Goal: Information Seeking & Learning: Learn about a topic

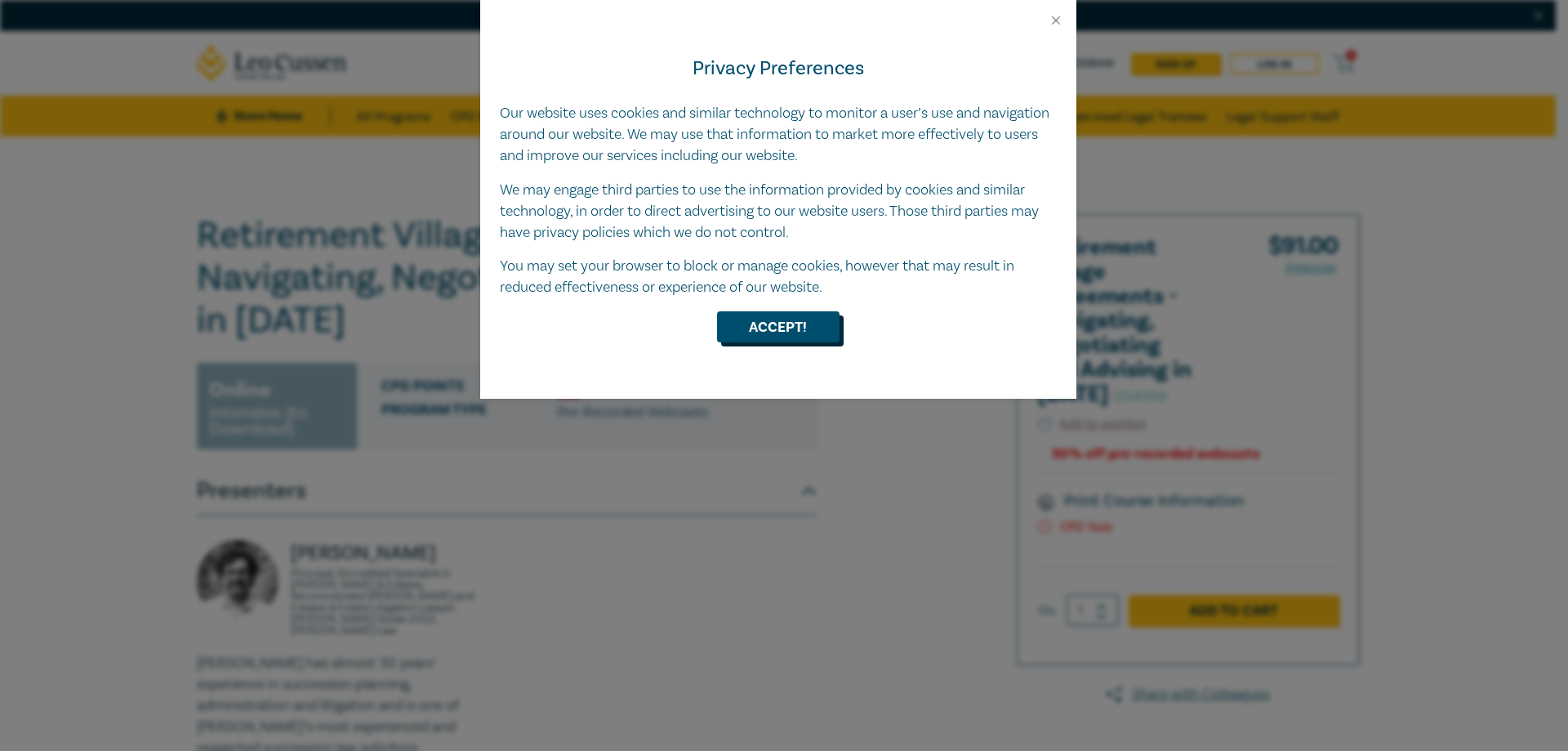
click at [784, 332] on button "Accept!" at bounding box center [779, 326] width 123 height 31
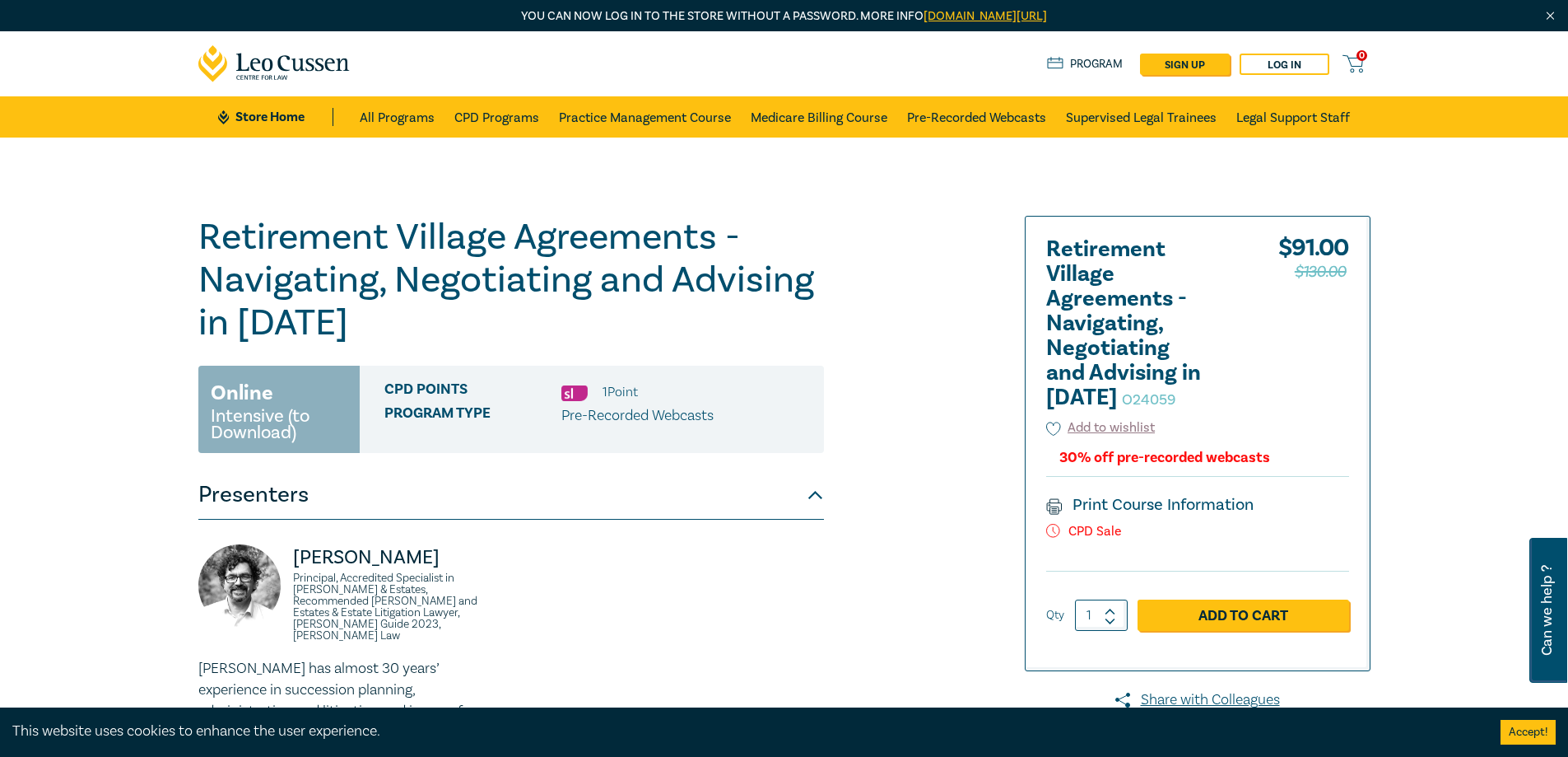
click at [490, 119] on link "CPD Programs" at bounding box center [496, 116] width 85 height 41
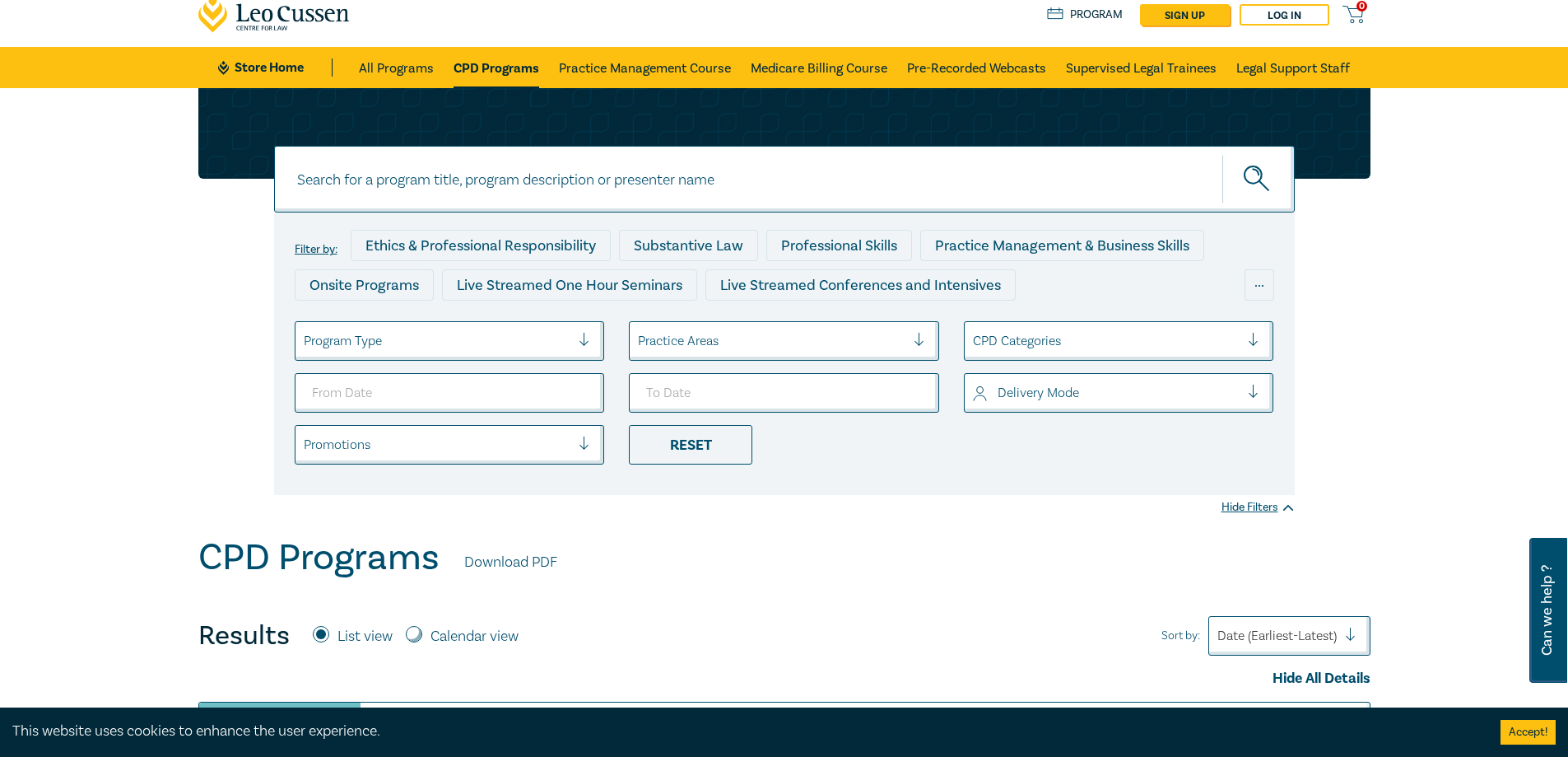
scroll to position [82, 0]
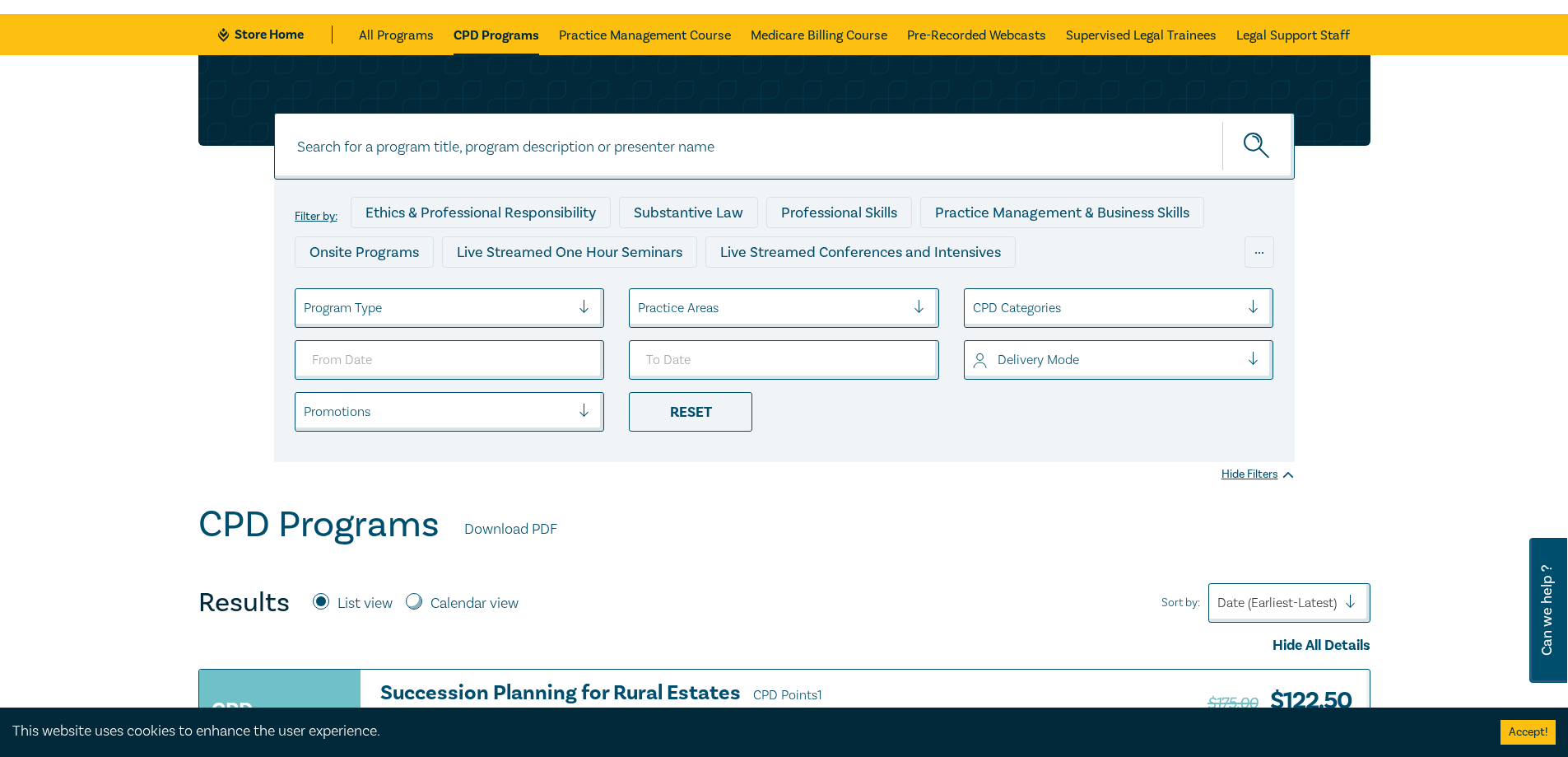
click at [893, 319] on div at bounding box center [772, 308] width 267 height 21
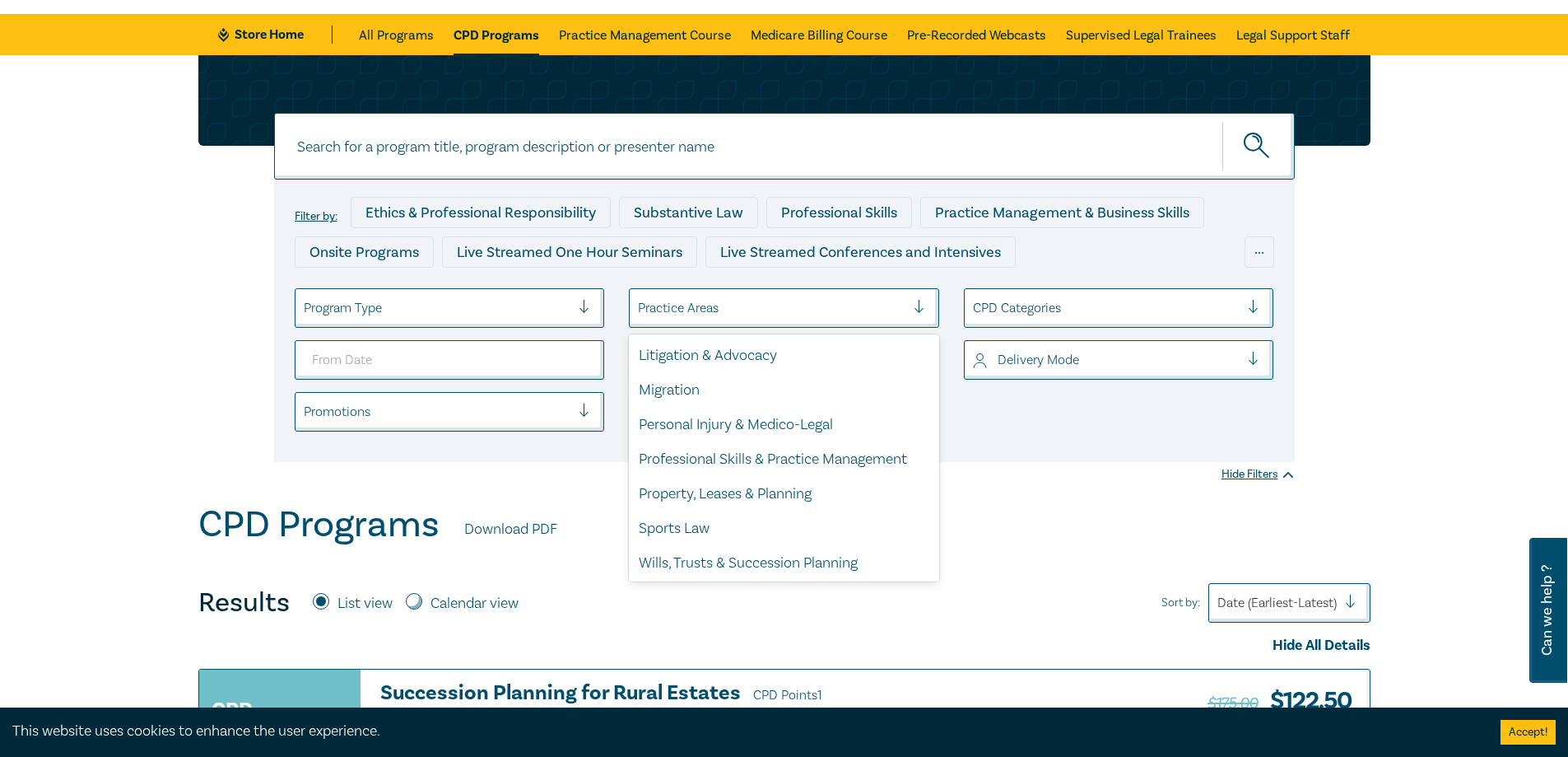
scroll to position [484, 0]
click at [845, 554] on div "Wills, Trusts & Succession Planning" at bounding box center [784, 561] width 310 height 35
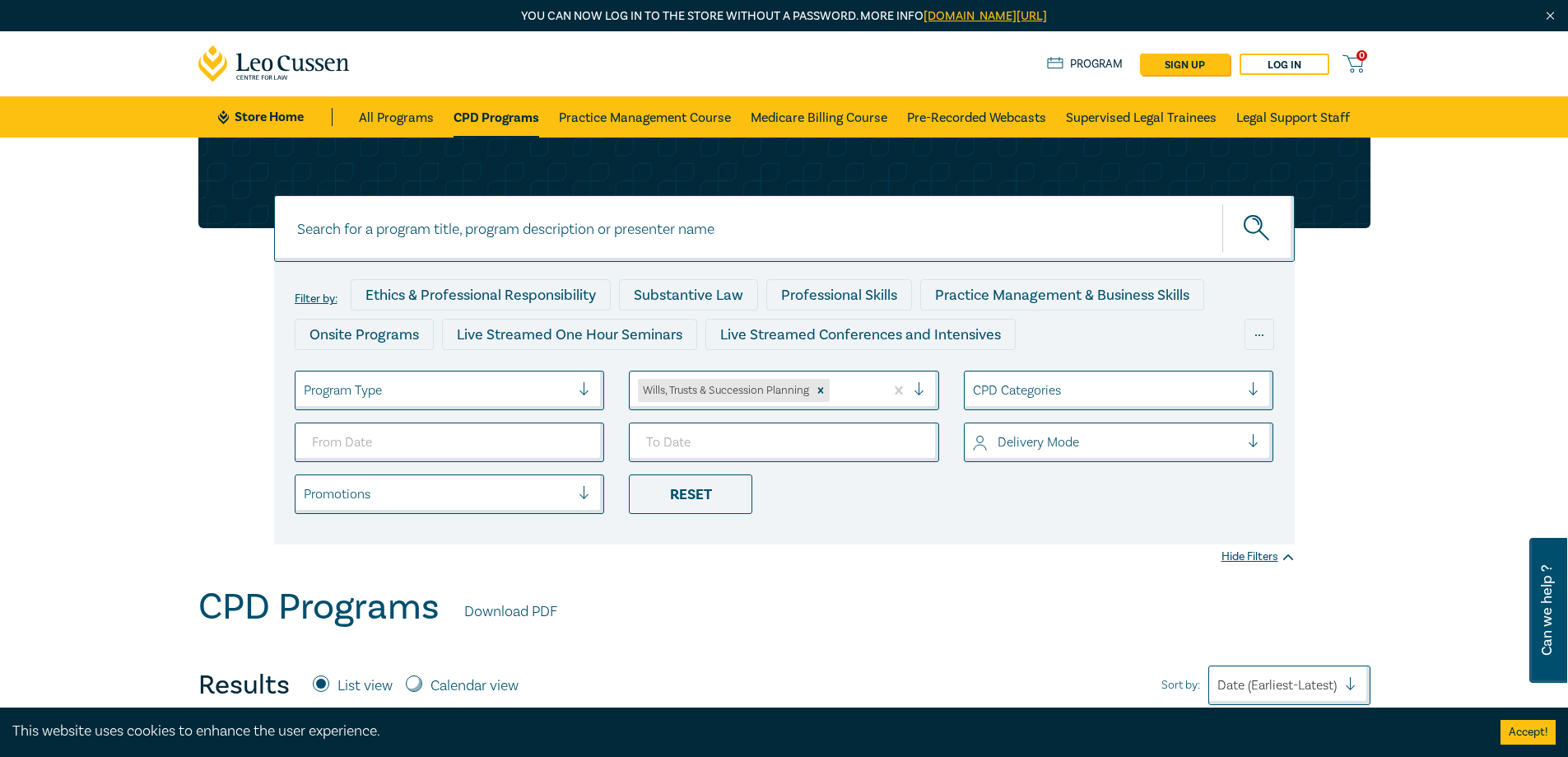
click at [923, 383] on div at bounding box center [925, 390] width 25 height 16
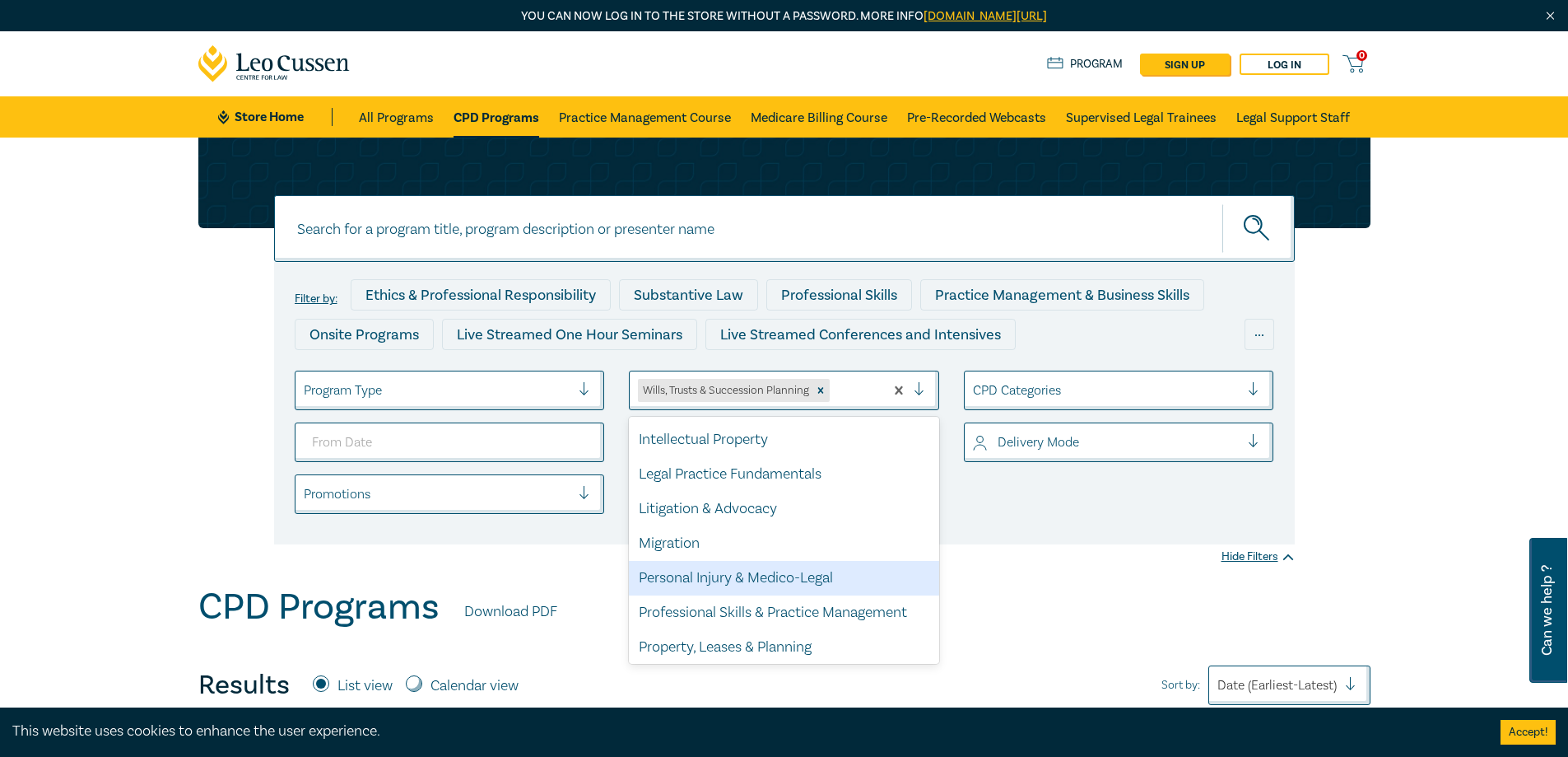
scroll to position [449, 0]
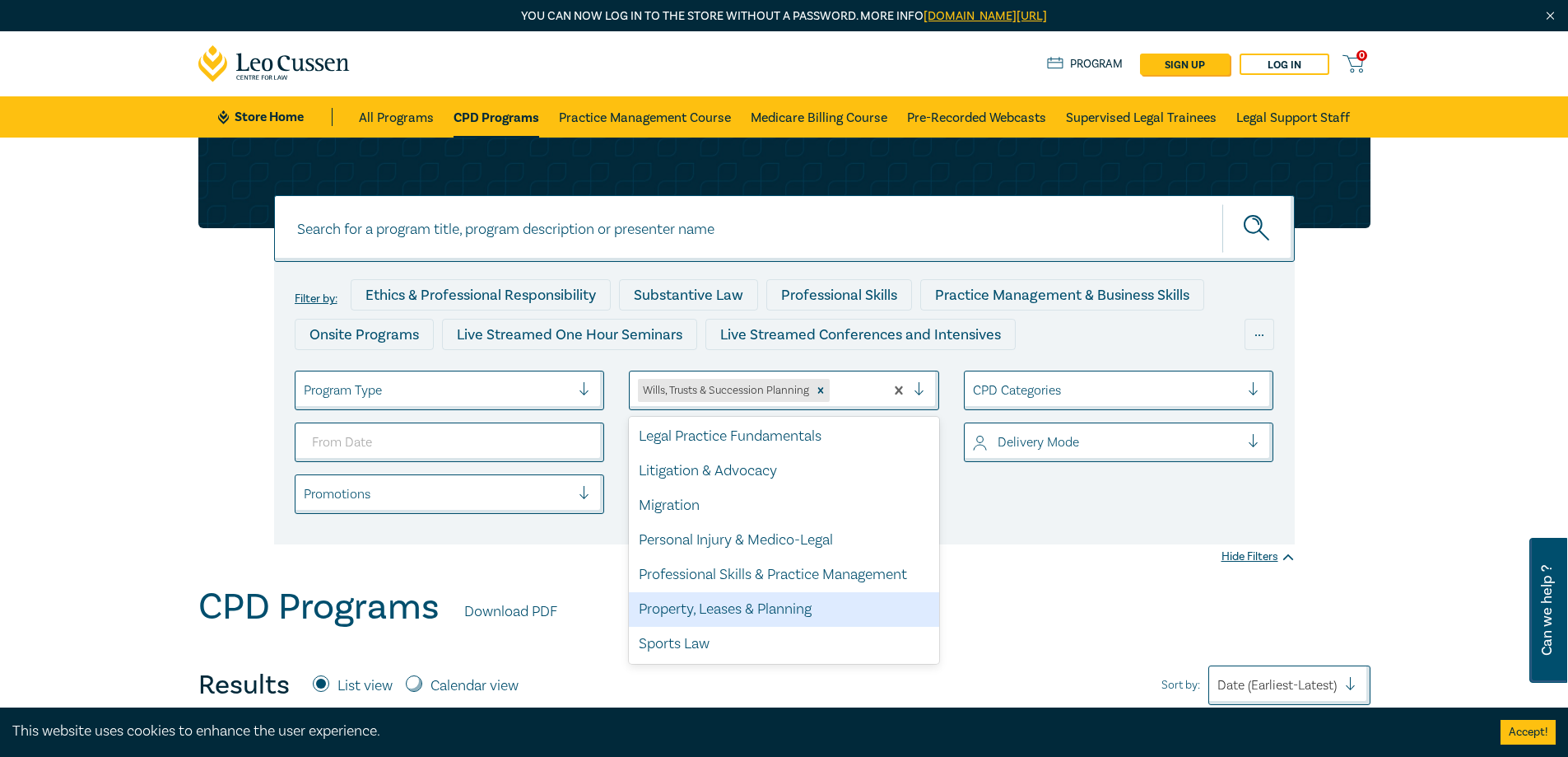
click at [764, 610] on div "Property, Leases & Planning" at bounding box center [784, 609] width 310 height 35
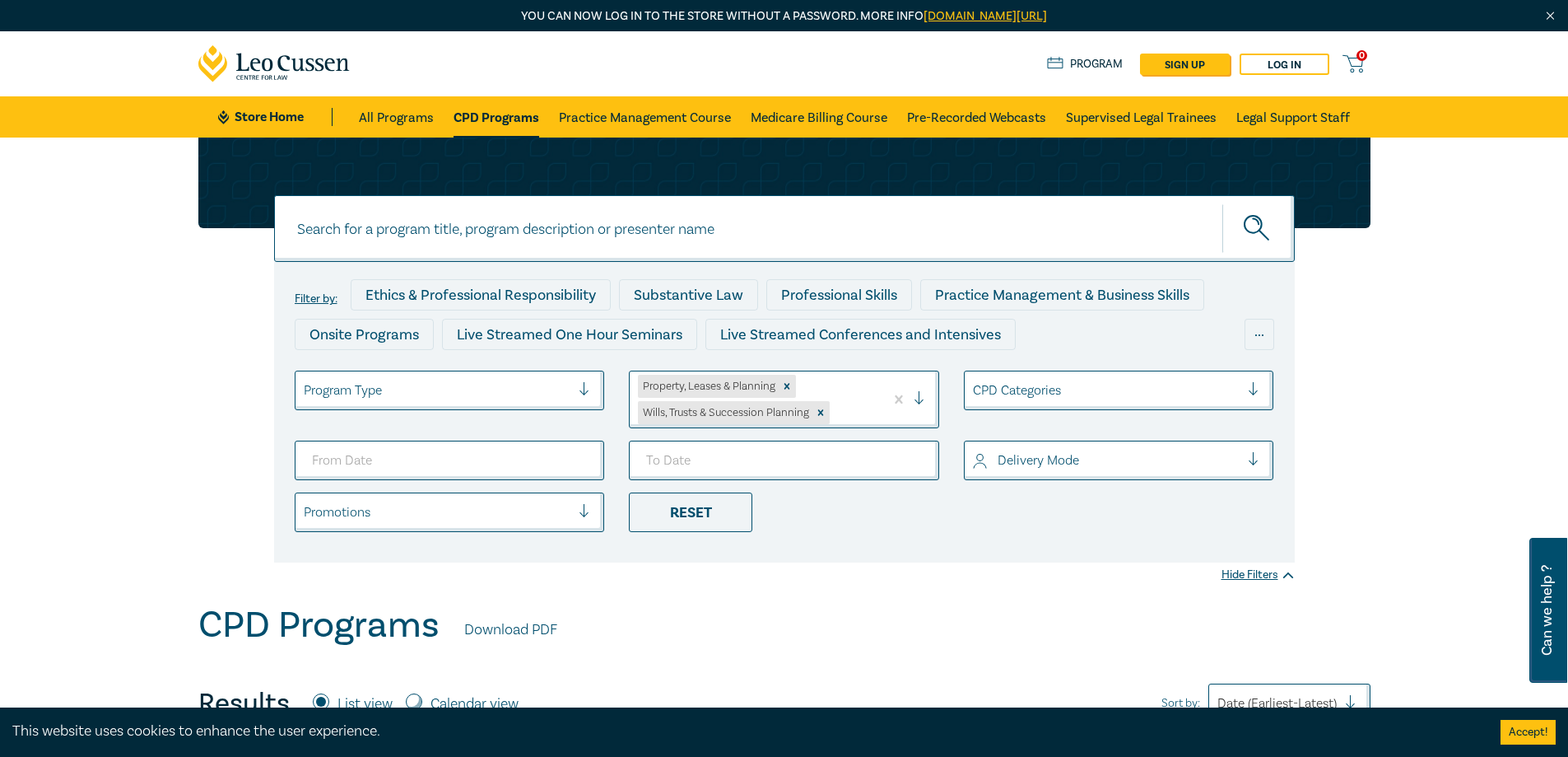
click at [80, 405] on div "Filter by: Ethics & Professional Responsibility Substantive Law Professional Sk…" at bounding box center [784, 371] width 1568 height 466
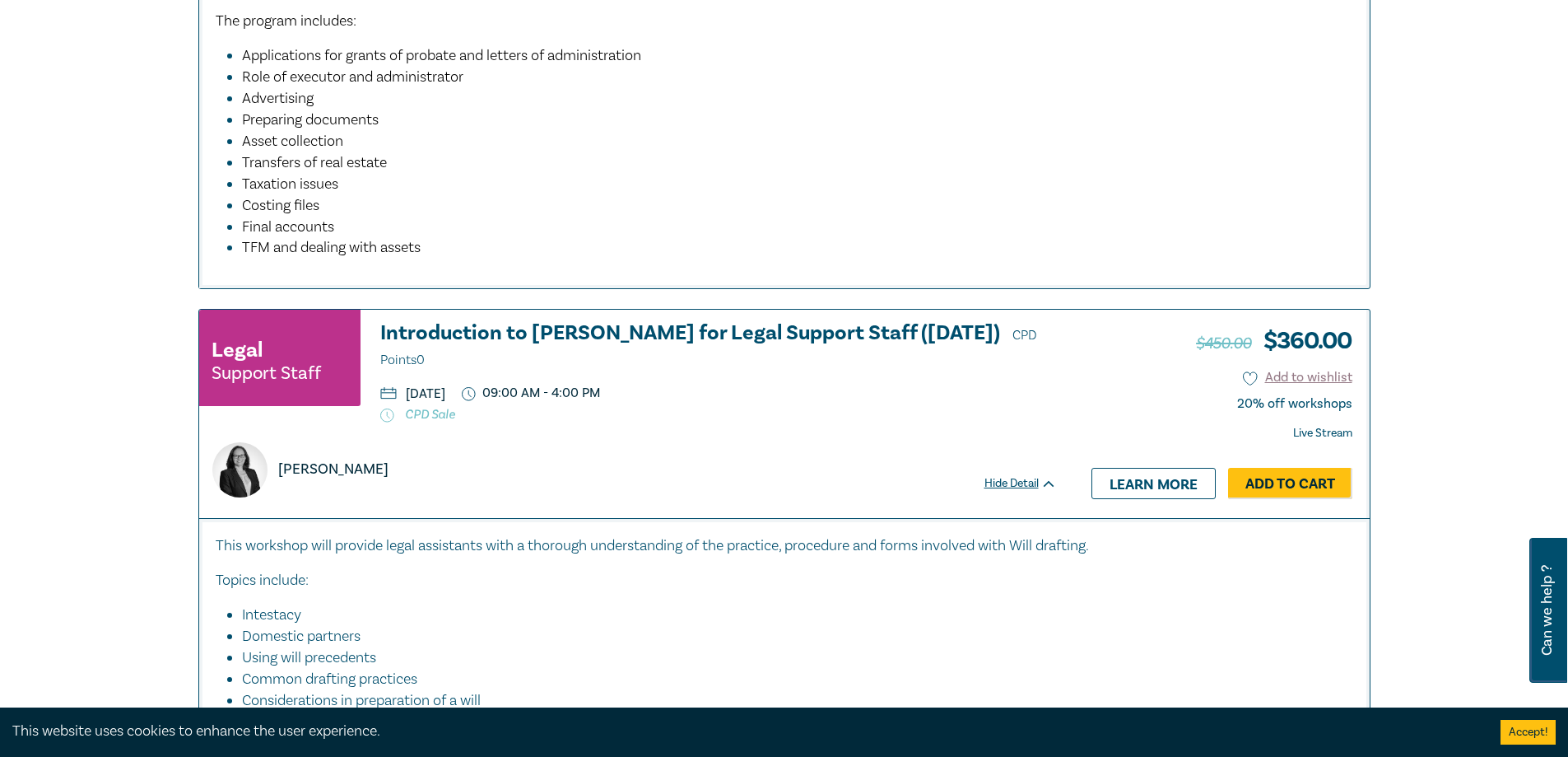
scroll to position [6999, 0]
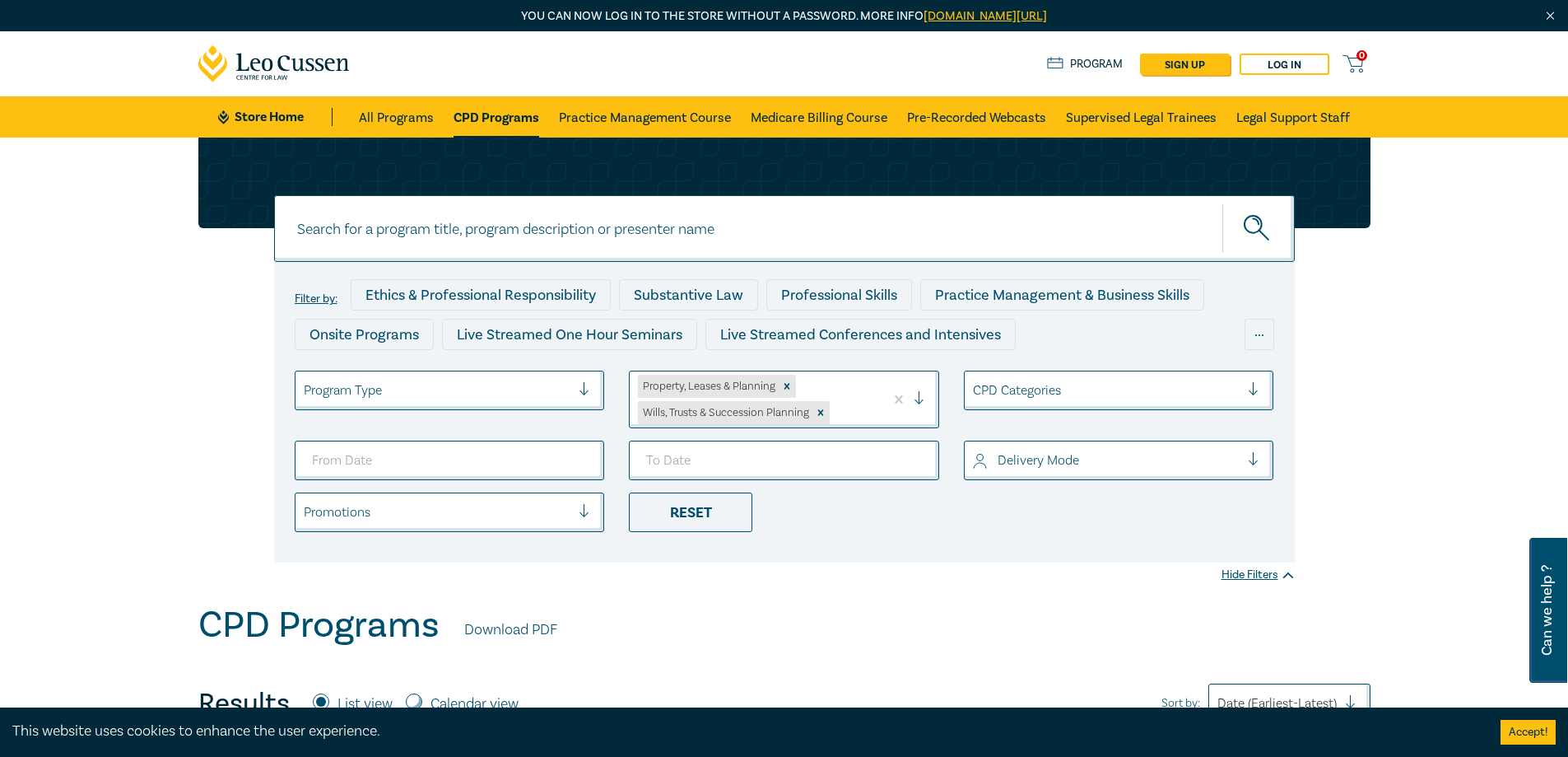
click at [578, 235] on input at bounding box center [784, 228] width 1020 height 67
type input "retirement"
type input "village"
click at [1222, 204] on button "submit" at bounding box center [1258, 229] width 73 height 50
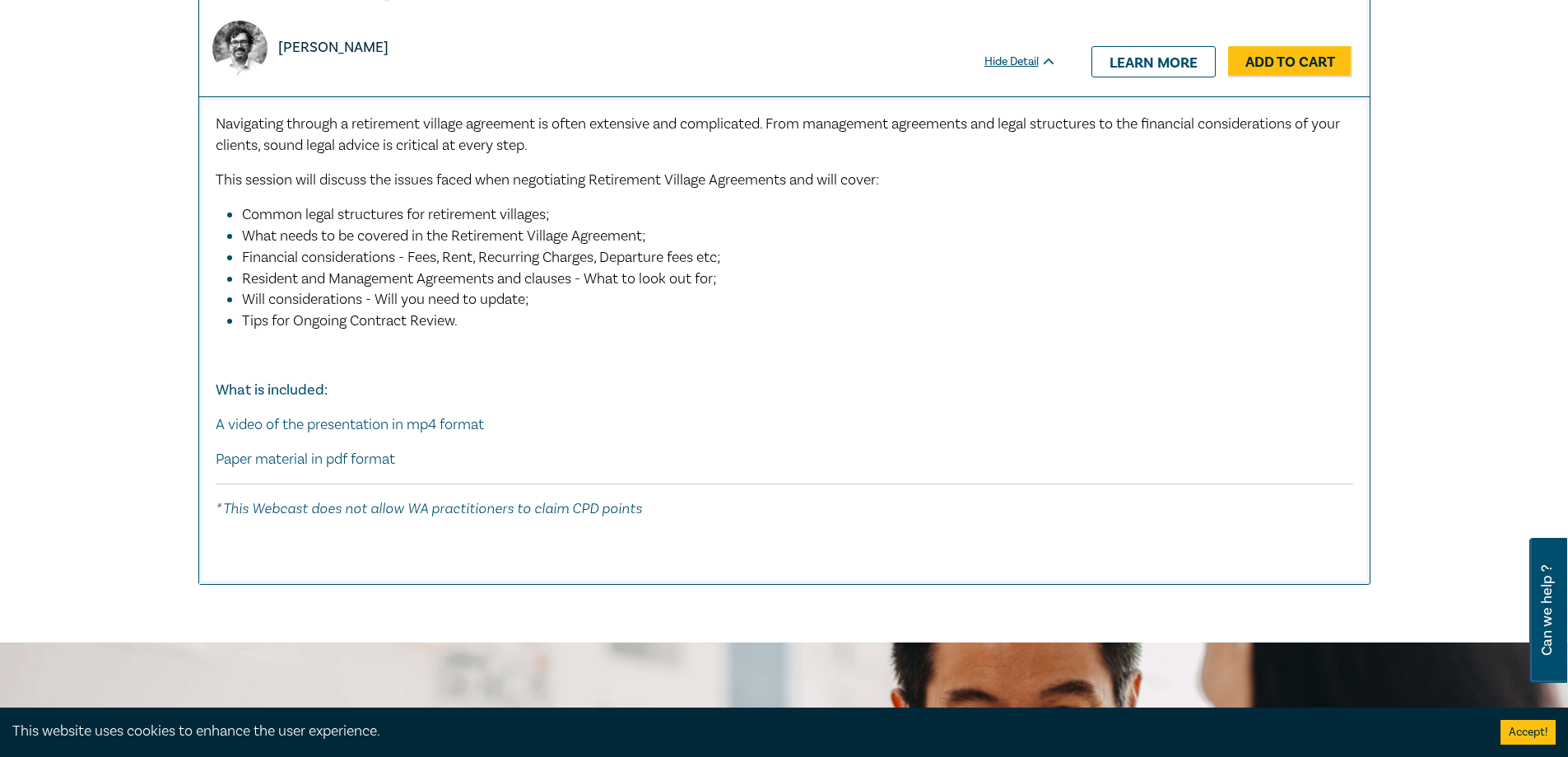
scroll to position [741, 0]
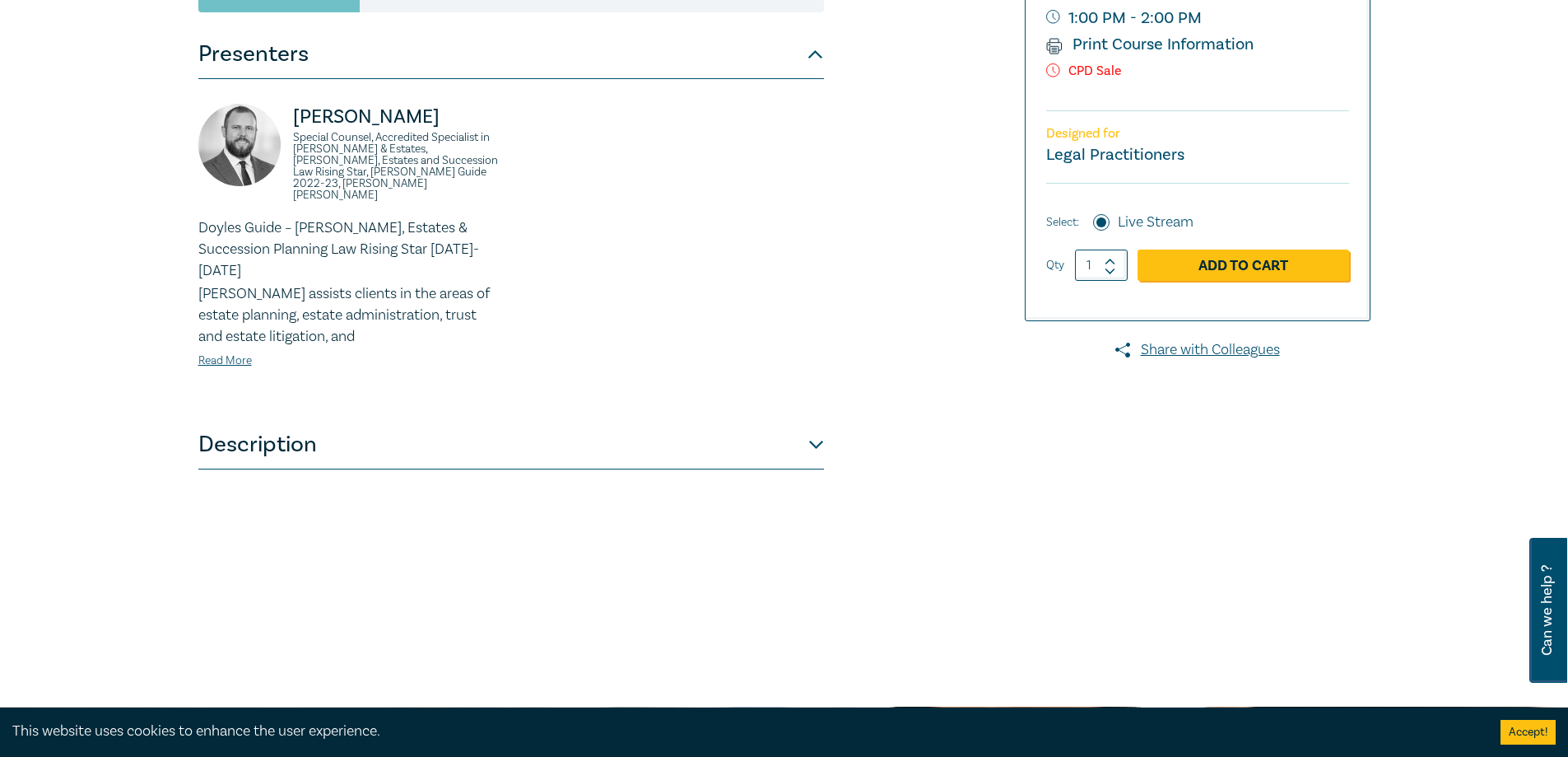
scroll to position [411, 0]
click at [812, 419] on button "Description" at bounding box center [511, 443] width 626 height 49
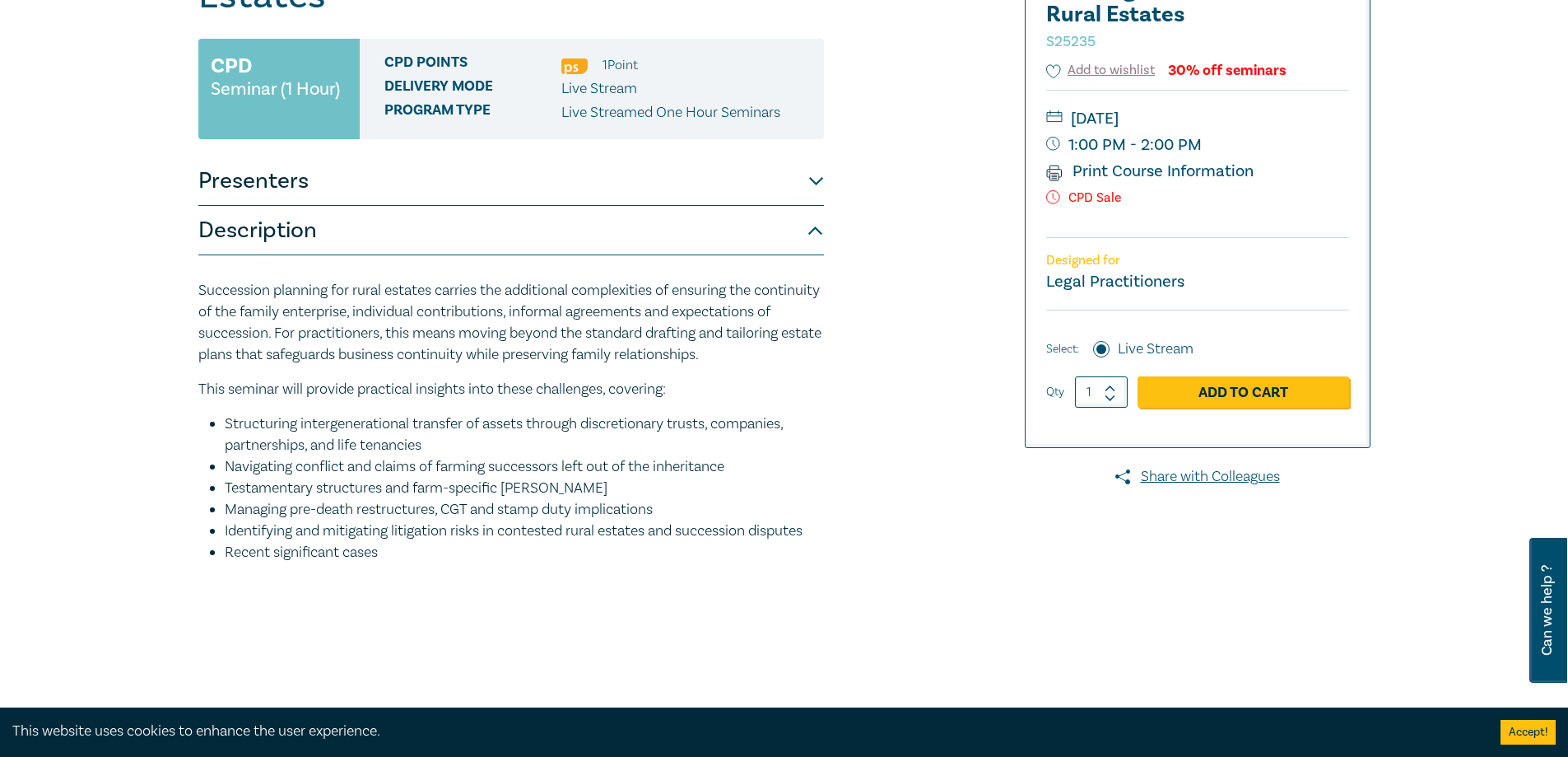
scroll to position [165, 0]
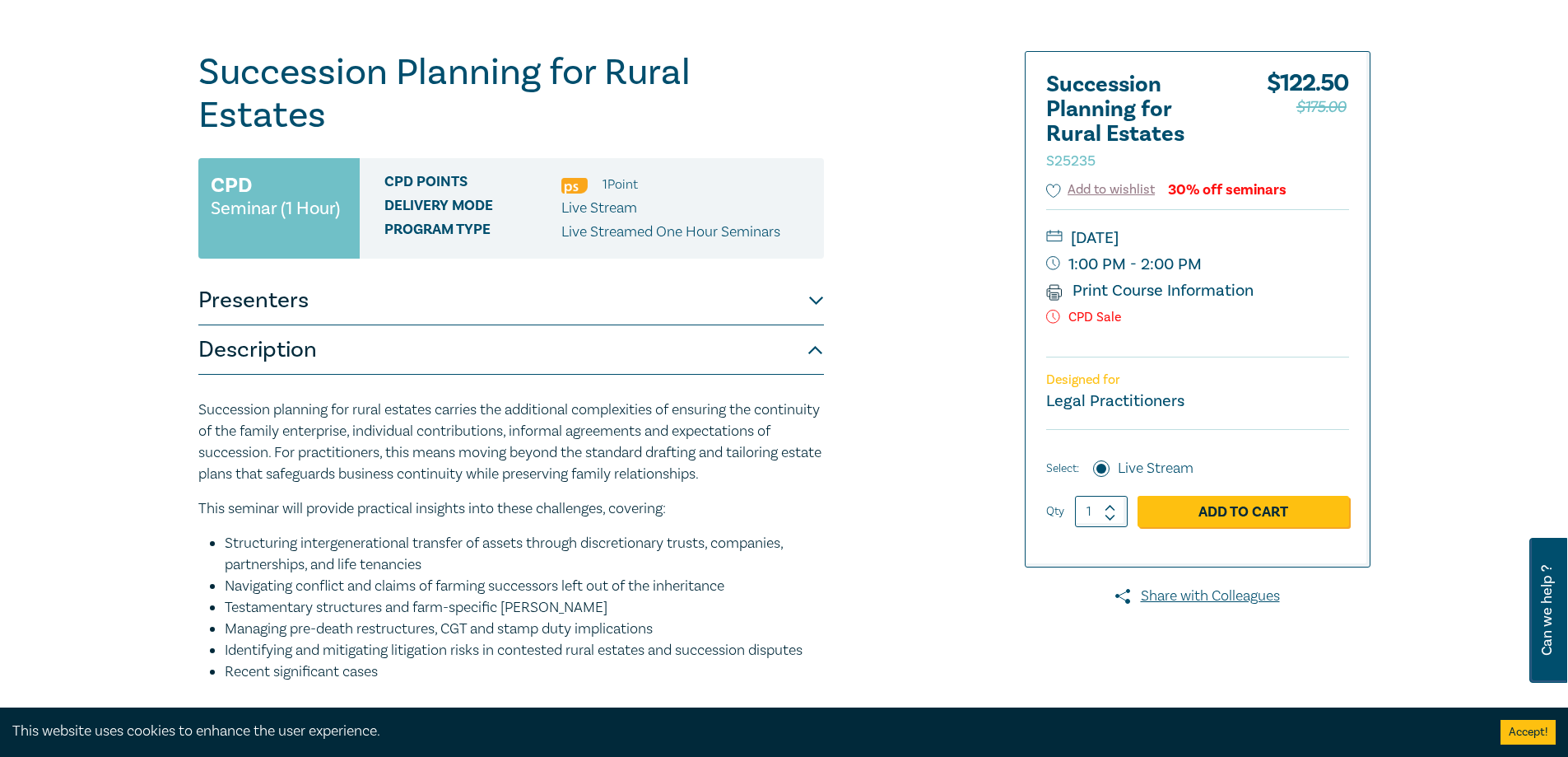
drag, startPoint x: 817, startPoint y: 262, endPoint x: 658, endPoint y: 306, distance: 165.0
click at [818, 276] on button "Presenters" at bounding box center [511, 300] width 626 height 49
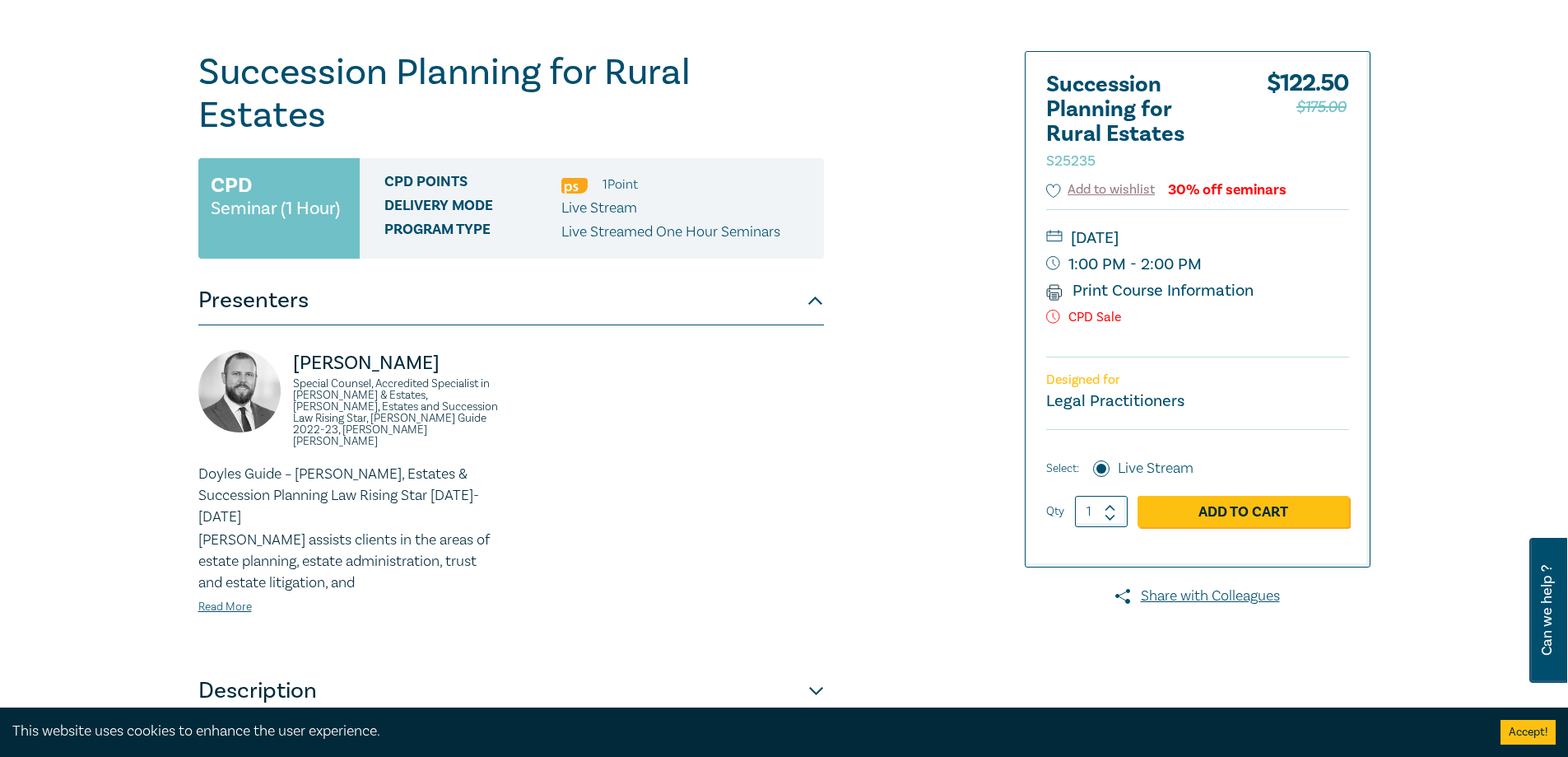
click at [234, 599] on link "Read More" at bounding box center [226, 606] width 54 height 15
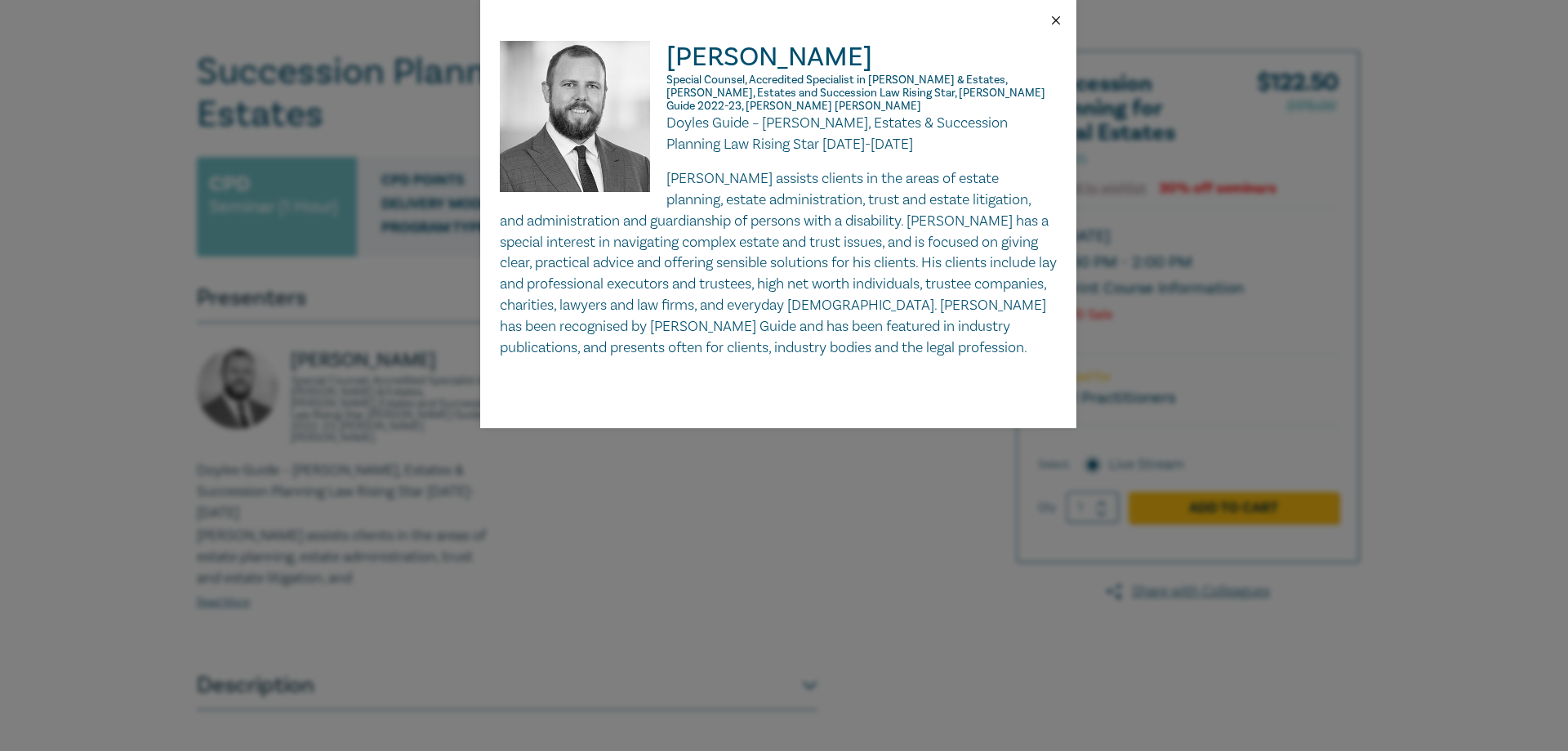
click at [1053, 16] on button "Close" at bounding box center [1056, 20] width 15 height 15
